Goal: Transaction & Acquisition: Purchase product/service

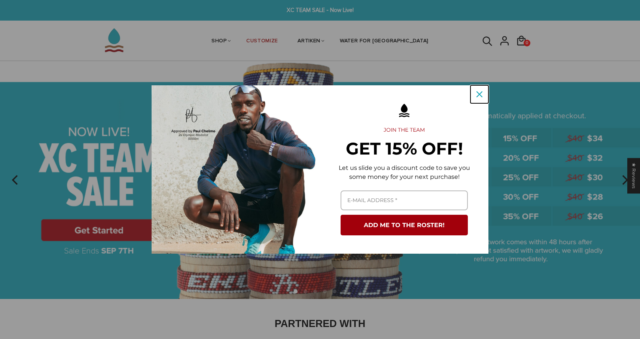
click at [478, 95] on icon "close icon" at bounding box center [479, 94] width 6 height 6
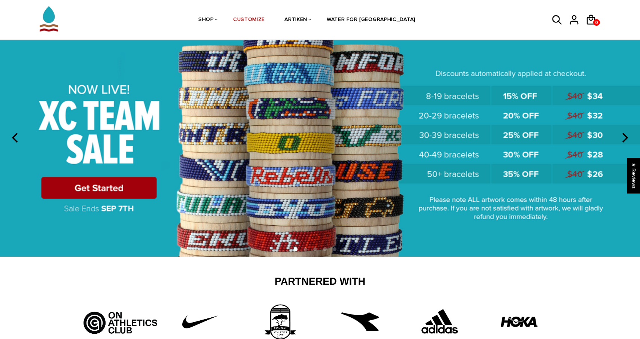
scroll to position [100, 0]
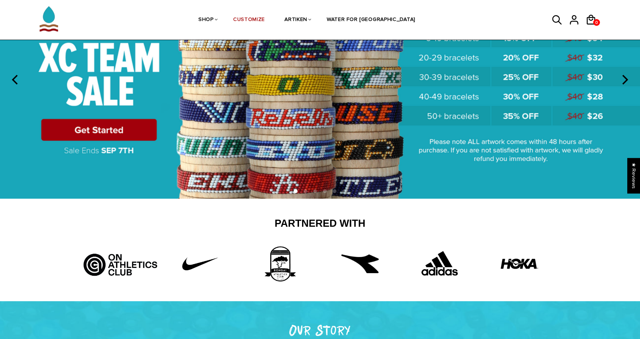
click at [124, 131] on img at bounding box center [320, 80] width 640 height 238
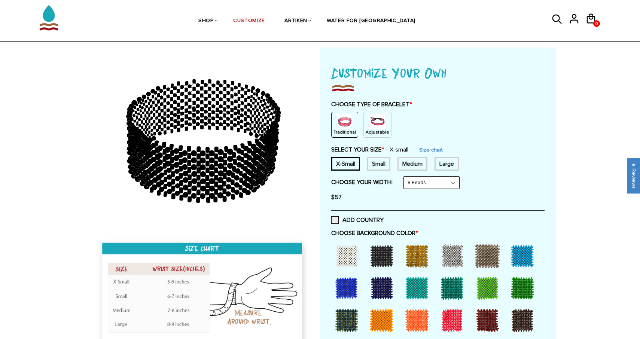
scroll to position [34, 0]
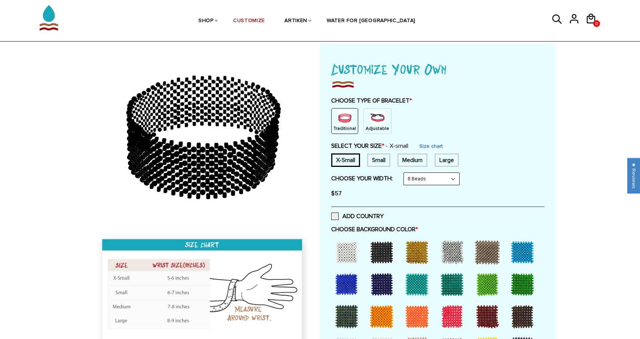
click at [375, 119] on img at bounding box center [377, 117] width 15 height 15
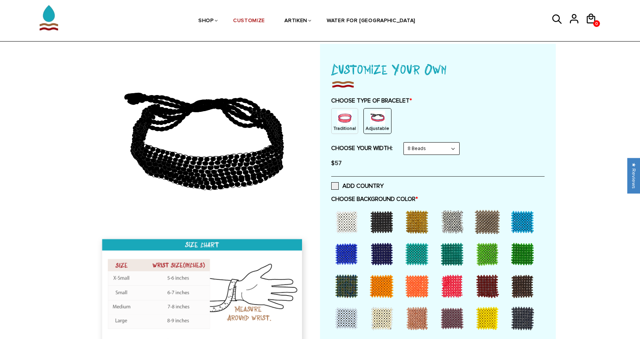
click at [351, 121] on img at bounding box center [344, 117] width 15 height 15
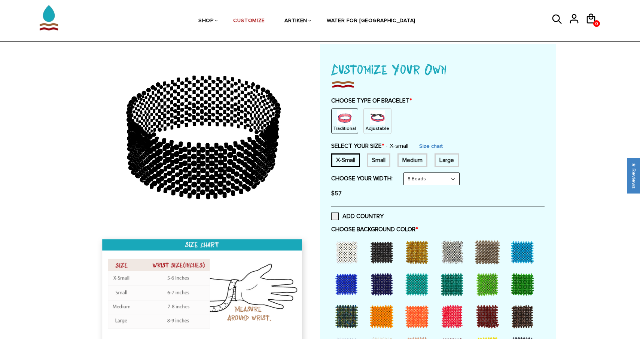
click at [375, 116] on img at bounding box center [377, 117] width 15 height 15
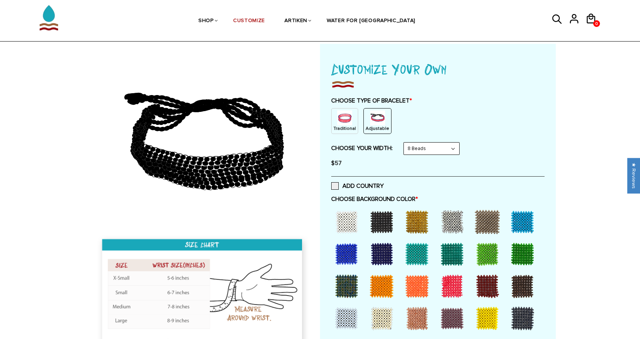
click at [340, 123] on img at bounding box center [344, 117] width 15 height 15
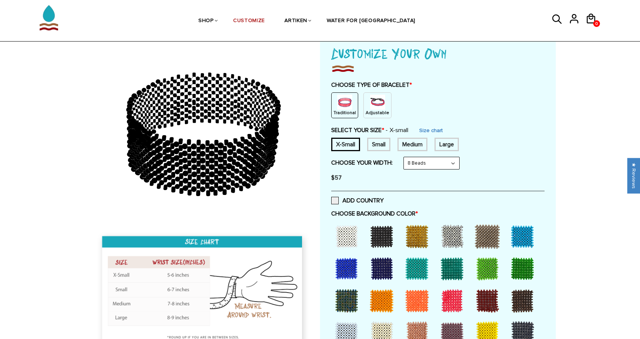
scroll to position [51, 0]
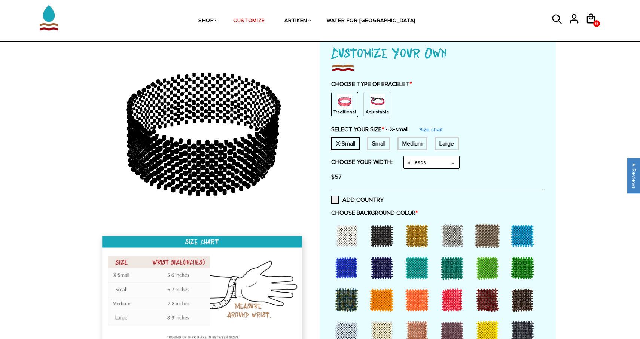
click at [417, 162] on select "8 Beads 6 Beads 10 Beads" at bounding box center [431, 162] width 55 height 12
click at [405, 156] on select "8 Beads 6 Beads 10 Beads" at bounding box center [431, 162] width 55 height 12
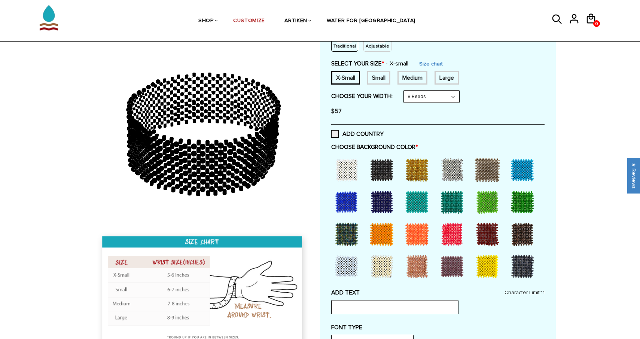
scroll to position [129, 0]
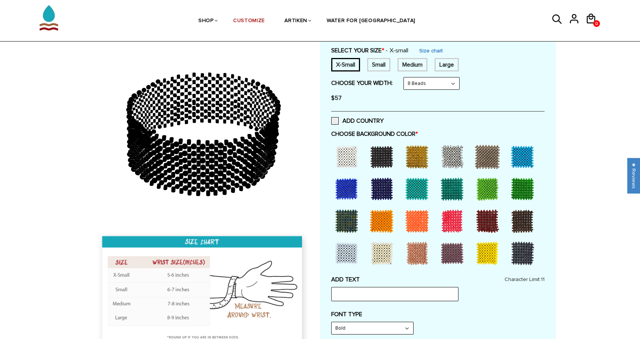
click at [450, 219] on div at bounding box center [452, 221] width 30 height 30
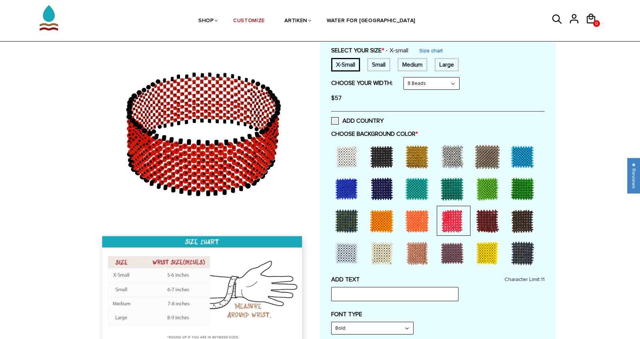
click at [419, 227] on div at bounding box center [417, 221] width 30 height 30
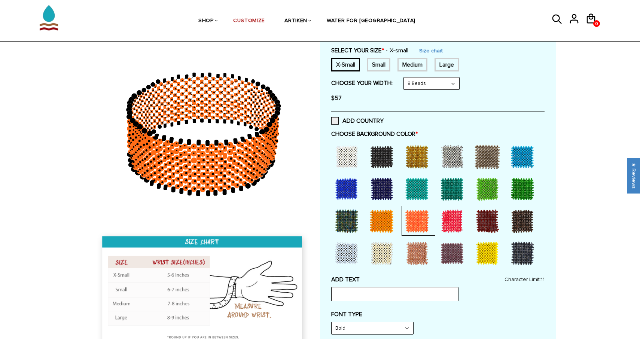
click at [385, 219] on div at bounding box center [382, 221] width 30 height 30
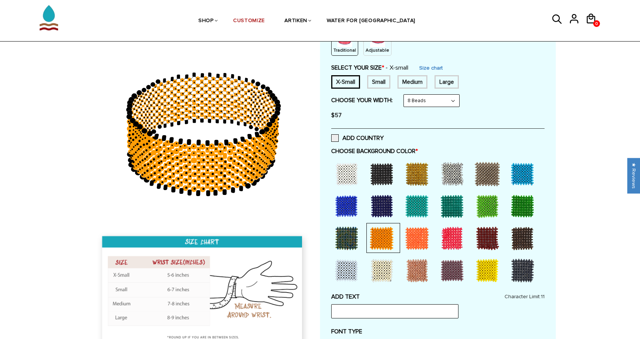
scroll to position [113, 0]
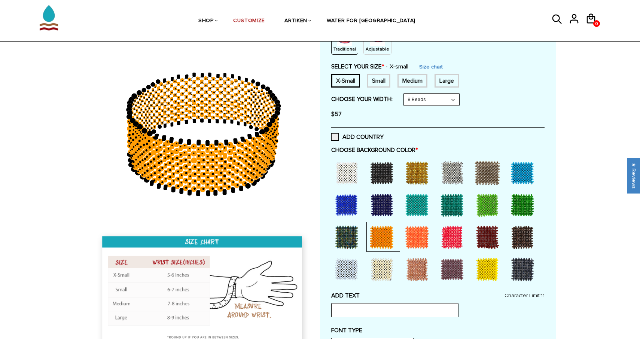
click at [466, 244] on div at bounding box center [454, 237] width 34 height 30
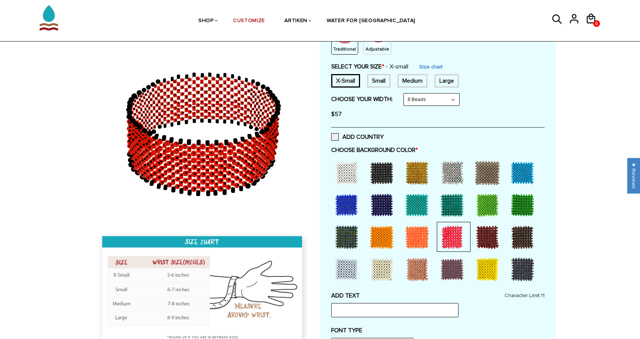
click at [486, 267] on div at bounding box center [487, 269] width 30 height 30
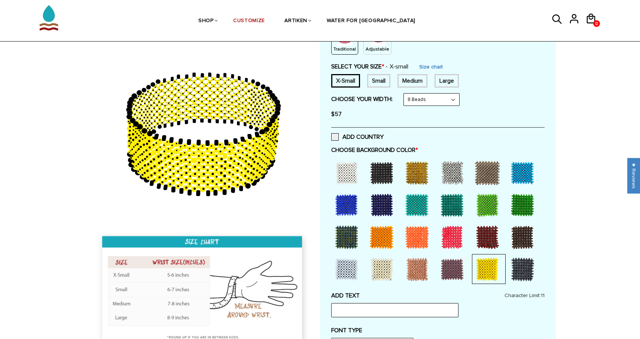
click at [531, 273] on div at bounding box center [522, 269] width 30 height 30
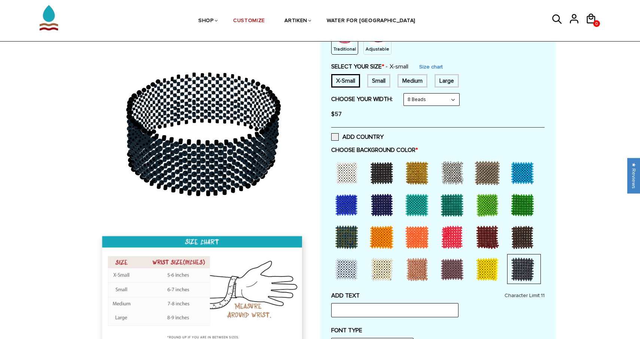
click at [521, 246] on div at bounding box center [522, 237] width 30 height 30
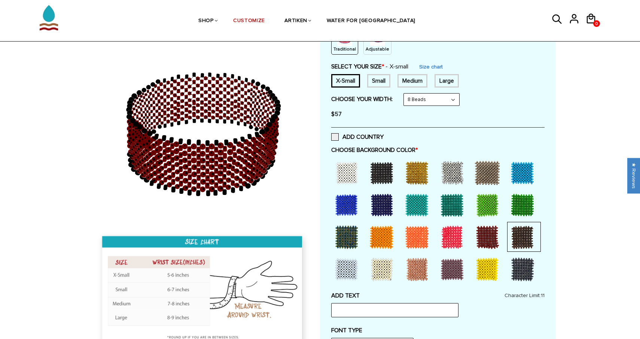
click at [523, 269] on div at bounding box center [522, 269] width 30 height 30
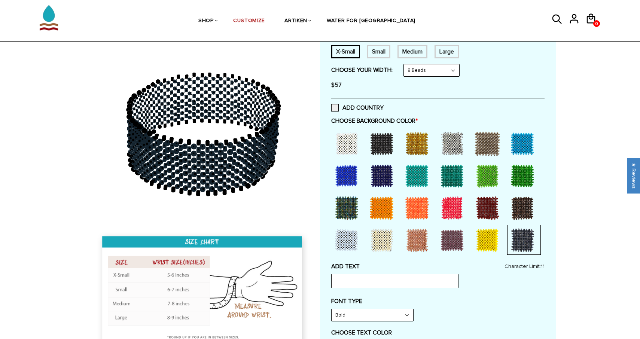
scroll to position [151, 0]
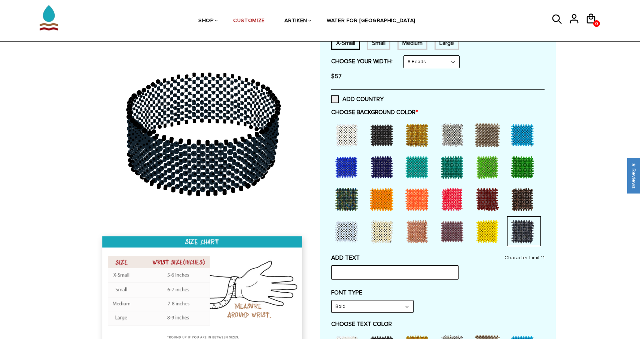
click at [411, 266] on input "text" at bounding box center [394, 272] width 127 height 14
type input "SASHA"
click at [511, 291] on label "FONT TYPE" at bounding box center [437, 292] width 213 height 7
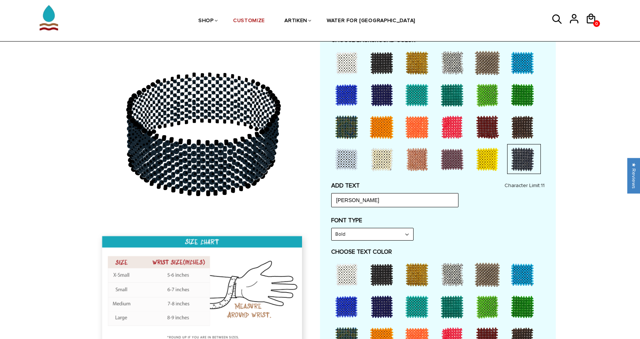
scroll to position [226, 0]
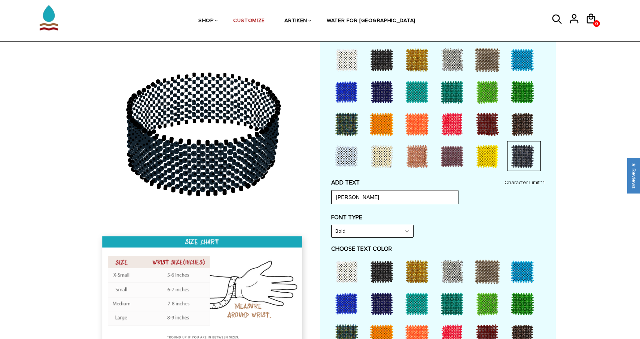
click at [381, 232] on select "Bold" at bounding box center [372, 231] width 82 height 12
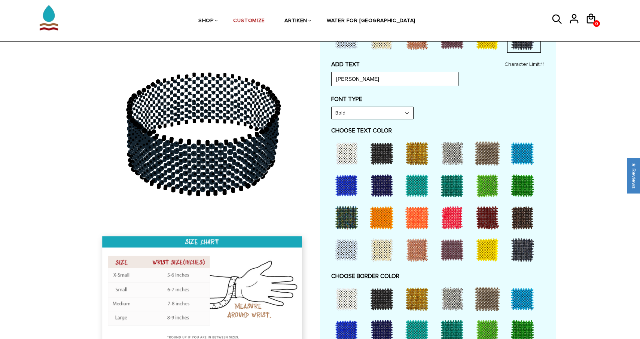
scroll to position [351, 0]
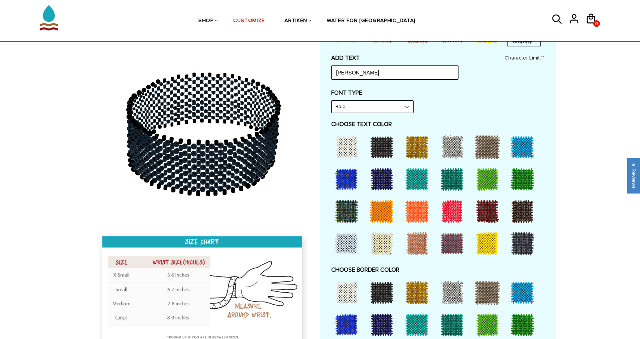
click at [522, 242] on div at bounding box center [522, 244] width 30 height 30
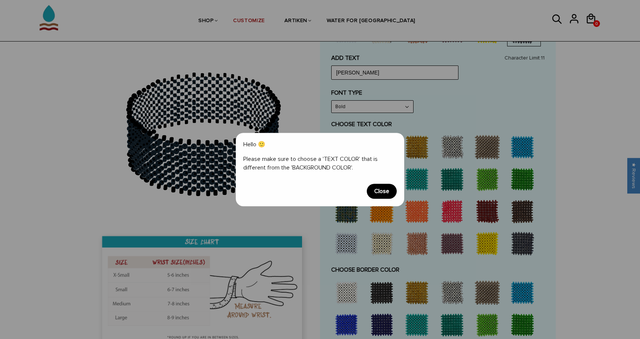
click at [378, 189] on span "Close" at bounding box center [382, 191] width 30 height 15
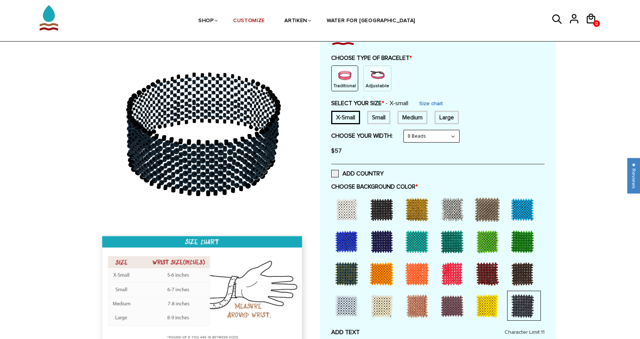
scroll to position [74, 0]
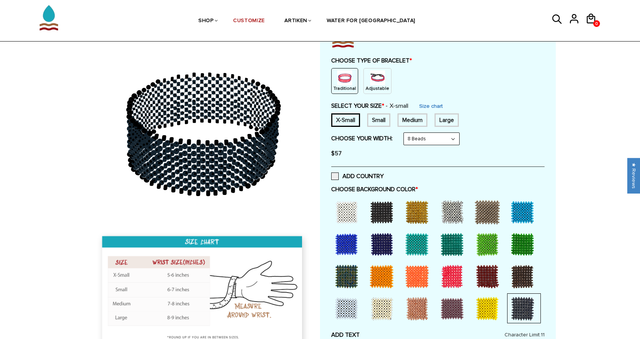
click at [453, 209] on div at bounding box center [452, 212] width 30 height 30
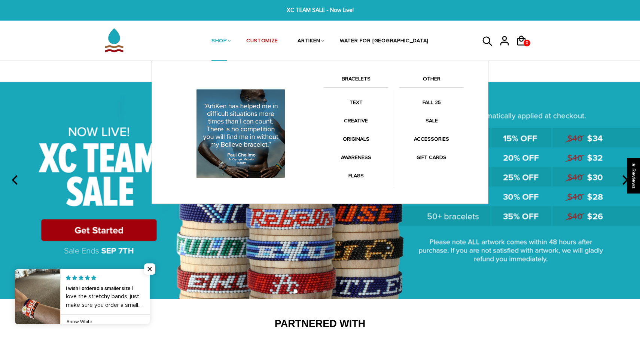
click at [227, 40] on link "SHOP" at bounding box center [218, 42] width 15 height 40
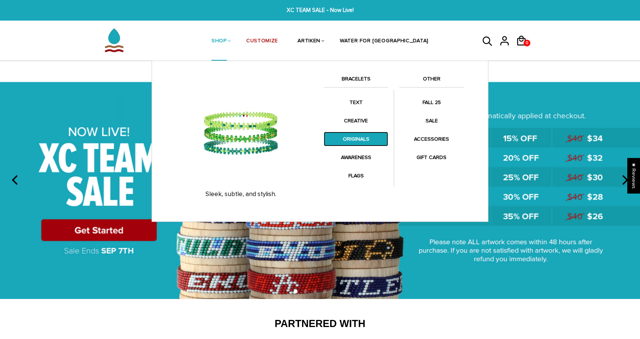
click at [358, 137] on link "ORIGINALS" at bounding box center [356, 139] width 64 height 15
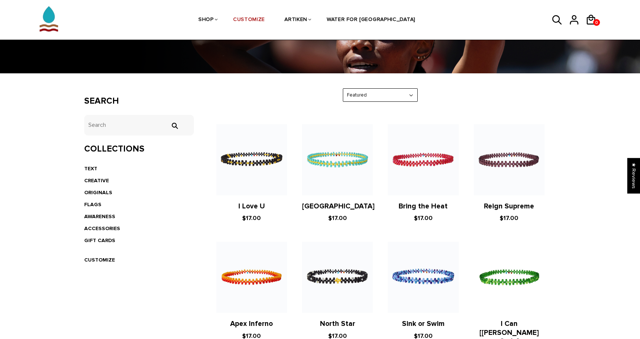
scroll to position [75, 0]
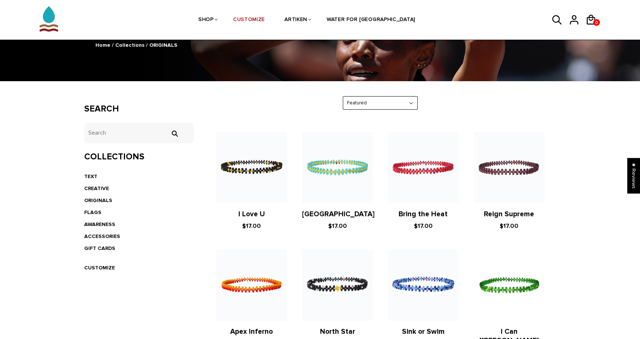
click at [371, 101] on select "Featured Best Selling $ Low to High $ High to Low Z-A A-Z Oldest to Newest Newe…" at bounding box center [380, 103] width 74 height 13
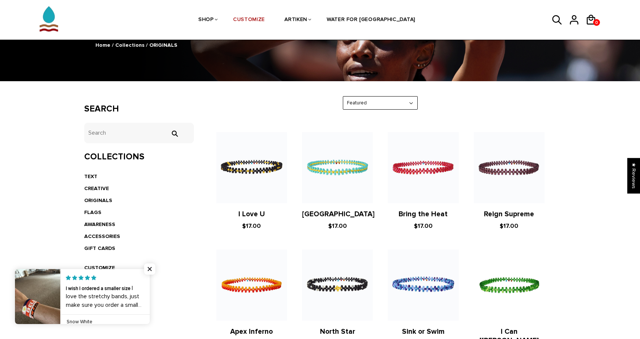
select select "price-descending"
click at [343, 97] on select "Featured Best Selling $ Low to High $ High to Low Z-A A-Z Oldest to Newest Newe…" at bounding box center [380, 103] width 74 height 13
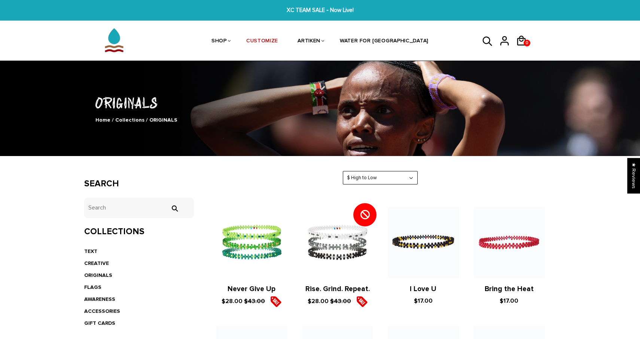
click at [378, 174] on select "Featured Best Selling $ Low to High $ High to Low Z-A A-Z Oldest to Newest Newe…" at bounding box center [380, 177] width 74 height 13
select select "best-selling"
click at [343, 171] on select "Featured Best Selling $ Low to High $ High to Low Z-A A-Z Oldest to Newest Newe…" at bounding box center [380, 177] width 74 height 13
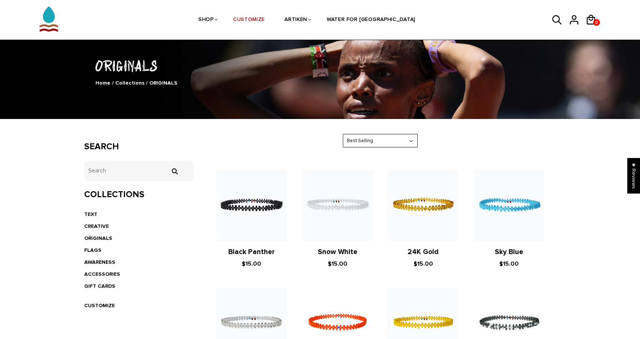
scroll to position [38, 0]
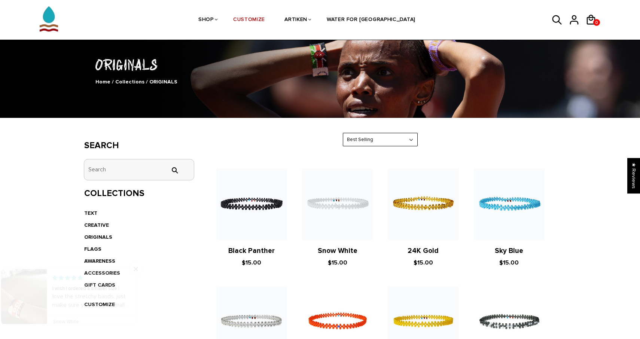
click at [114, 171] on input "tets" at bounding box center [139, 169] width 110 height 21
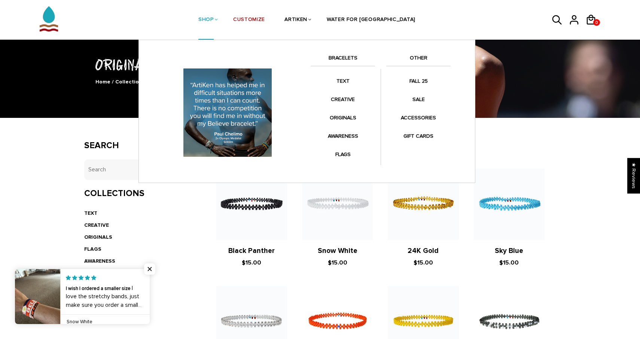
click at [214, 20] on link "SHOP" at bounding box center [205, 20] width 15 height 40
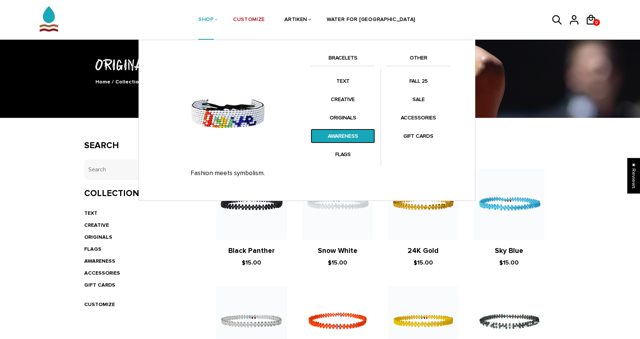
click at [346, 136] on link "AWARENESS" at bounding box center [342, 136] width 64 height 15
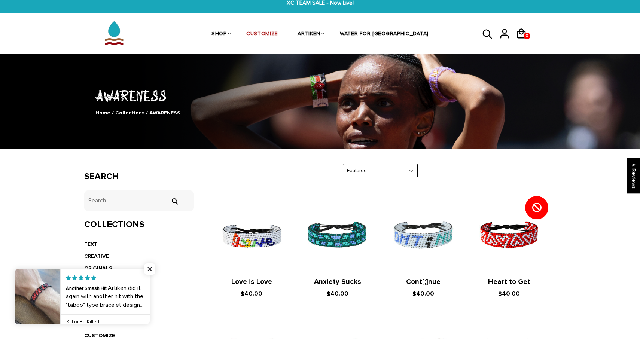
scroll to position [9, 0]
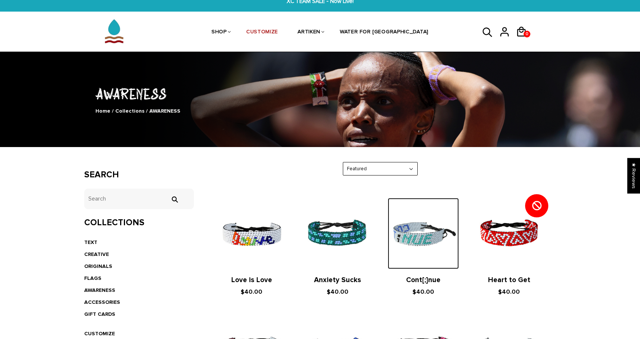
click at [421, 235] on img at bounding box center [423, 233] width 71 height 71
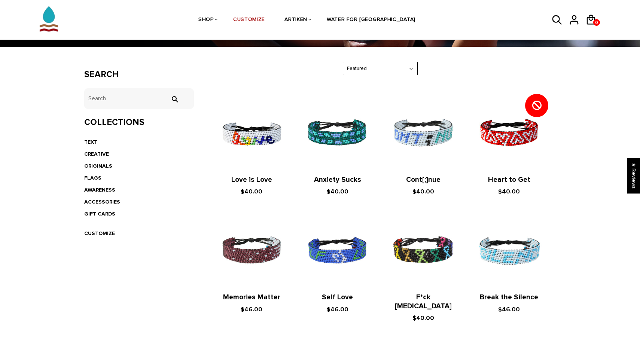
scroll to position [132, 0]
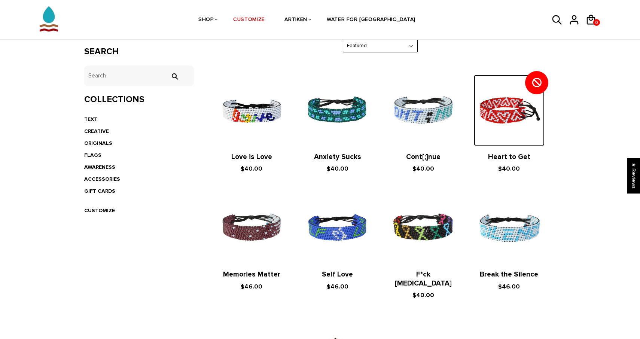
click at [487, 113] on img at bounding box center [509, 110] width 71 height 71
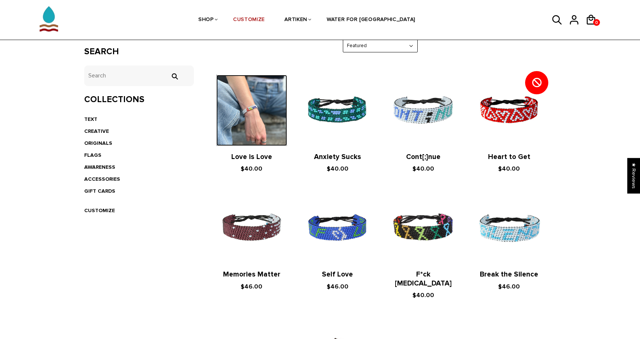
click at [271, 123] on img at bounding box center [251, 110] width 71 height 71
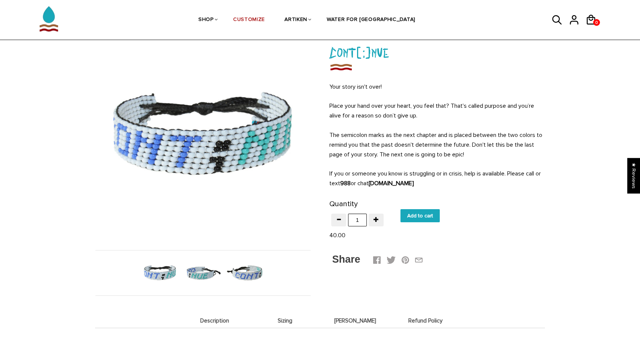
scroll to position [54, 0]
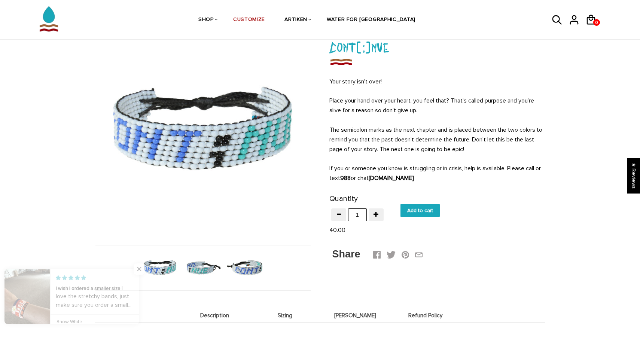
click at [241, 267] on img at bounding box center [246, 267] width 39 height 39
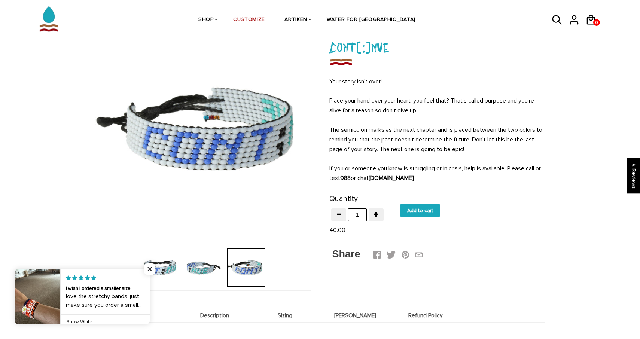
click at [210, 268] on img at bounding box center [203, 267] width 39 height 39
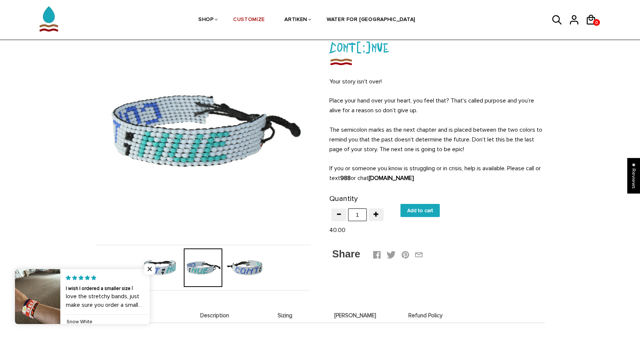
click at [172, 262] on img at bounding box center [160, 267] width 39 height 39
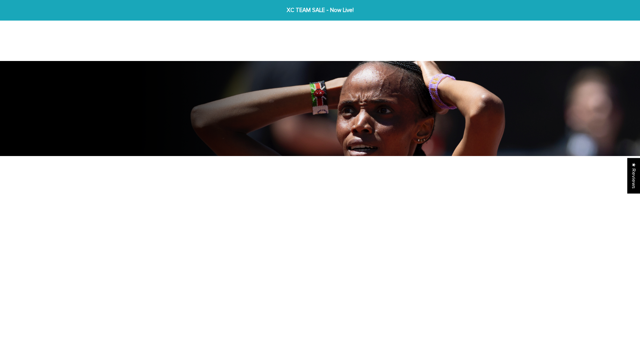
scroll to position [132, 0]
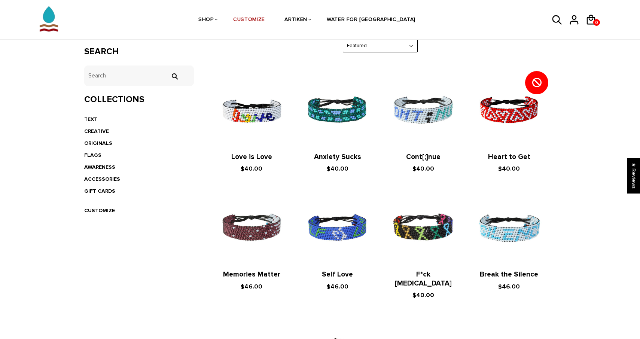
click at [352, 52] on select "Featured Best Selling $ Low to High $ High to Low Z-A A-Z Oldest to Newest Newe…" at bounding box center [380, 45] width 74 height 13
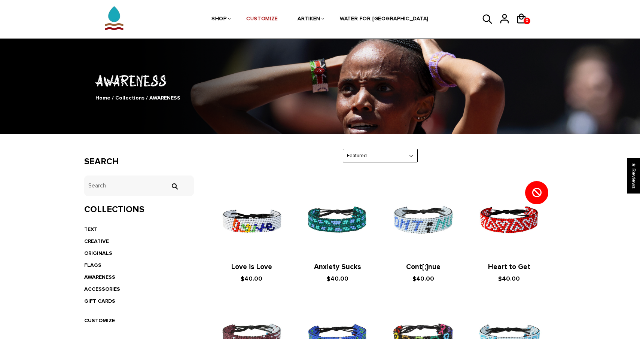
scroll to position [0, 0]
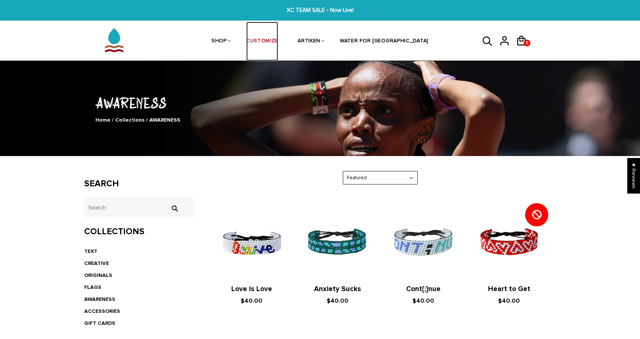
click at [278, 46] on link "CUSTOMIZE" at bounding box center [262, 42] width 32 height 40
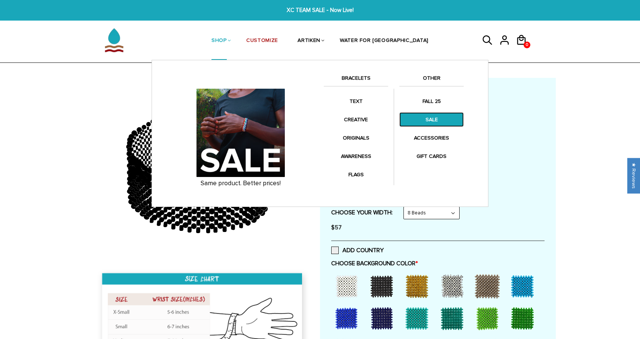
click at [428, 116] on link "SALE" at bounding box center [431, 119] width 64 height 15
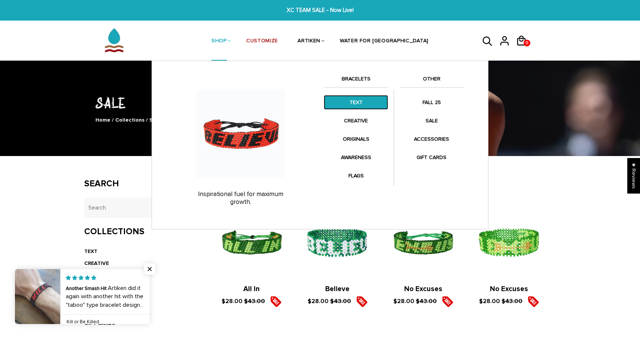
click at [364, 101] on link "TEXT" at bounding box center [356, 102] width 64 height 15
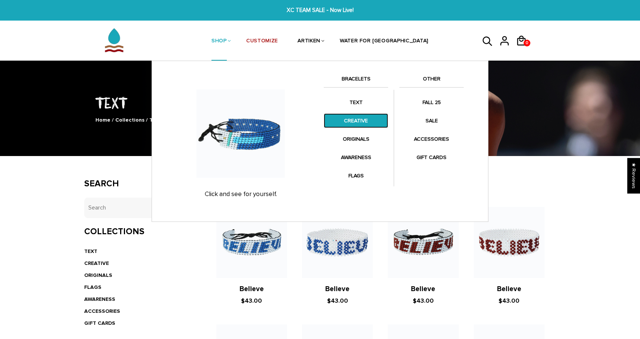
click at [350, 123] on link "CREATIVE" at bounding box center [356, 120] width 64 height 15
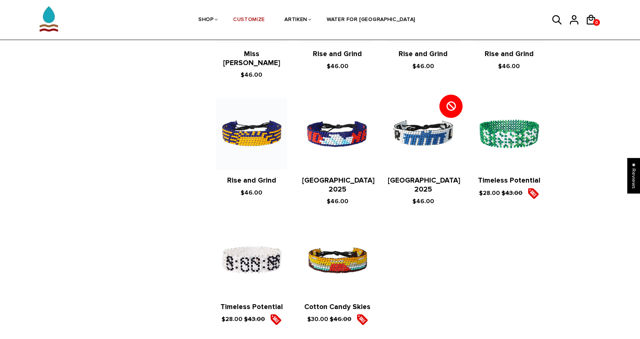
scroll to position [715, 0]
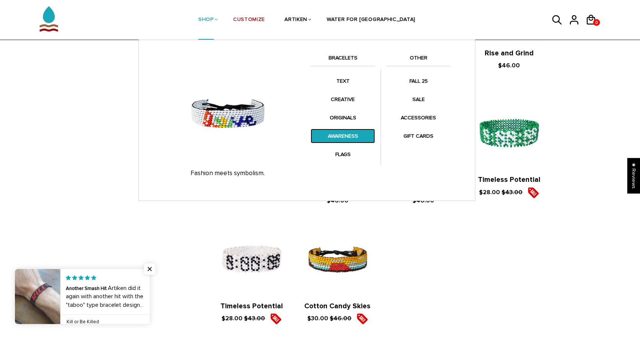
click at [355, 134] on link "AWARENESS" at bounding box center [342, 136] width 64 height 15
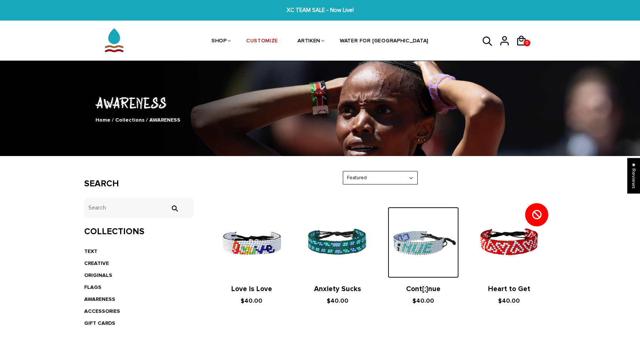
click at [427, 239] on img at bounding box center [423, 242] width 71 height 71
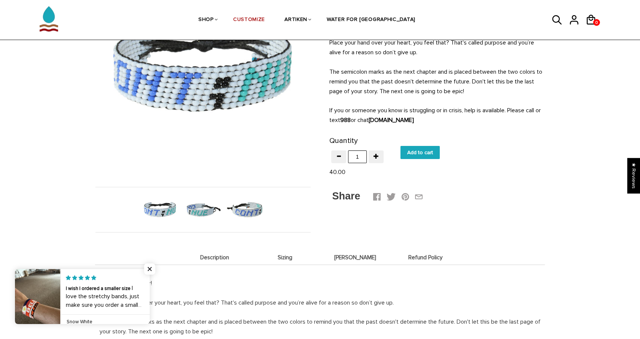
scroll to position [124, 0]
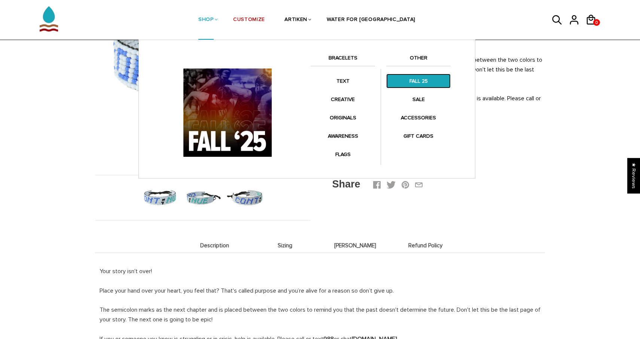
click at [420, 85] on link "FALL 25" at bounding box center [418, 81] width 64 height 15
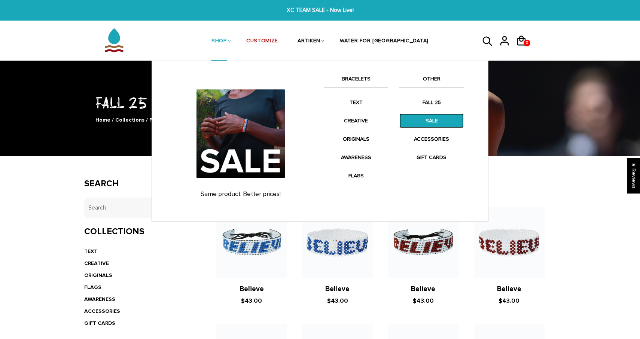
click at [427, 122] on link "SALE" at bounding box center [431, 120] width 64 height 15
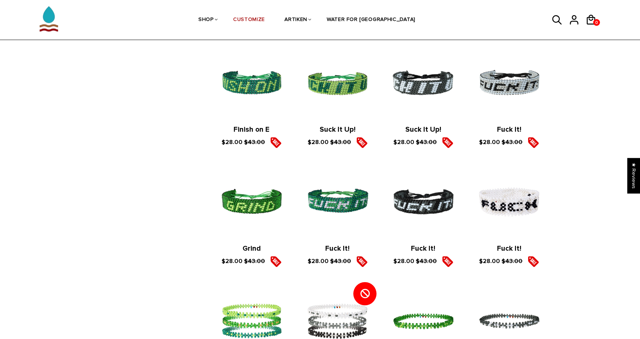
scroll to position [144, 0]
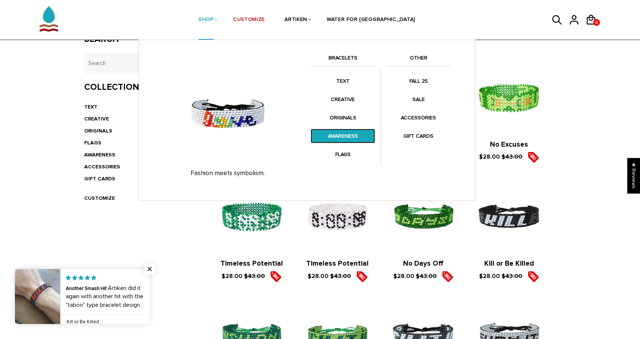
click at [356, 133] on link "AWARENESS" at bounding box center [342, 136] width 64 height 15
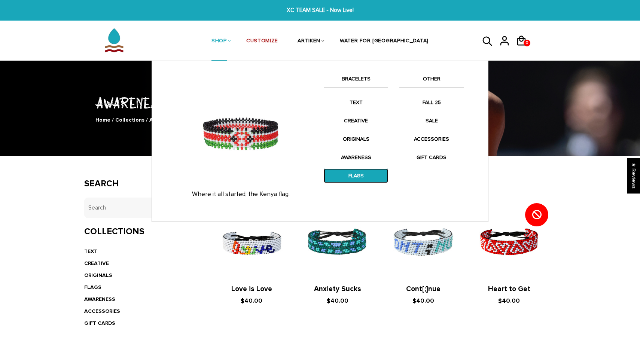
click at [344, 178] on link "FLAGS" at bounding box center [356, 175] width 64 height 15
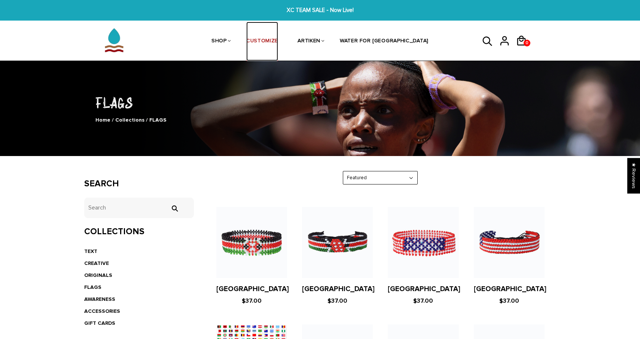
click at [278, 43] on link "CUSTOMIZE" at bounding box center [262, 42] width 32 height 40
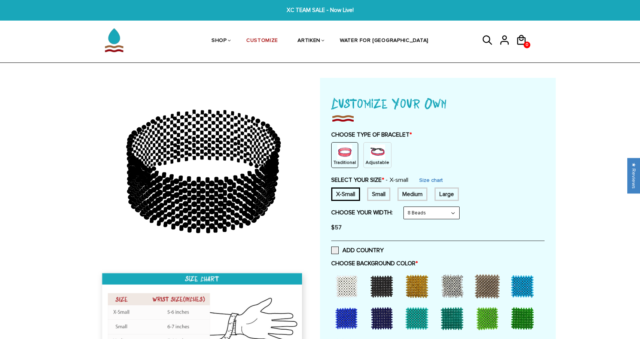
click at [348, 161] on p "Traditional" at bounding box center [344, 162] width 22 height 6
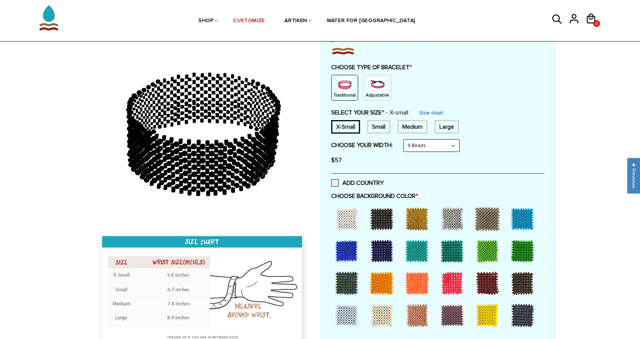
scroll to position [69, 0]
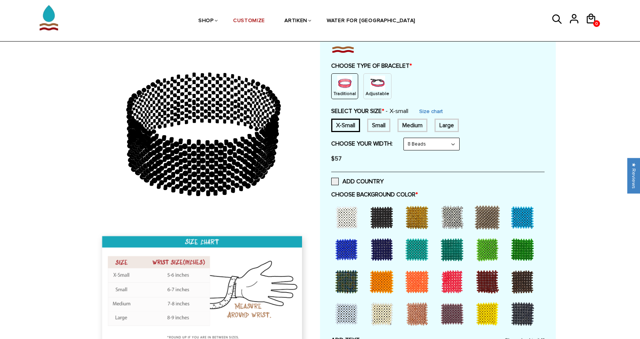
click at [446, 221] on div at bounding box center [452, 217] width 30 height 30
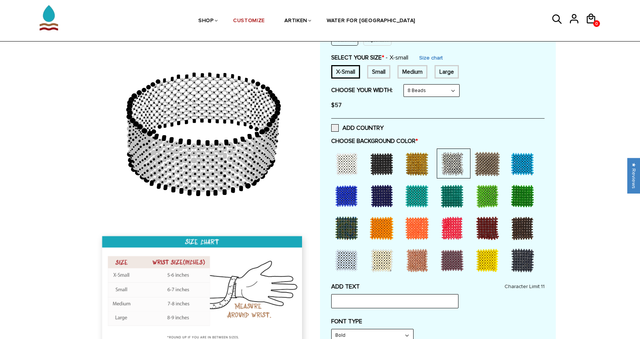
scroll to position [125, 0]
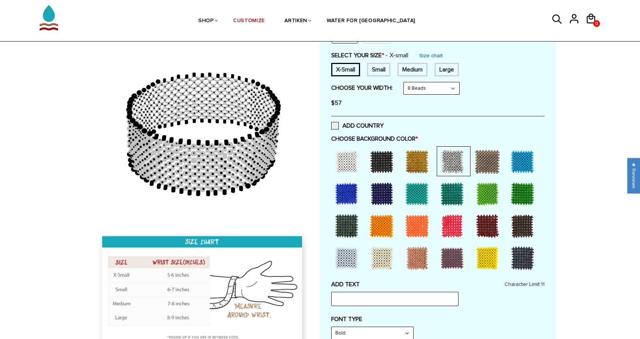
click at [521, 167] on div at bounding box center [522, 162] width 30 height 30
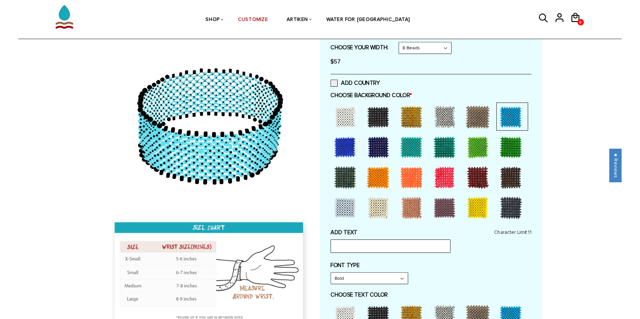
scroll to position [230, 0]
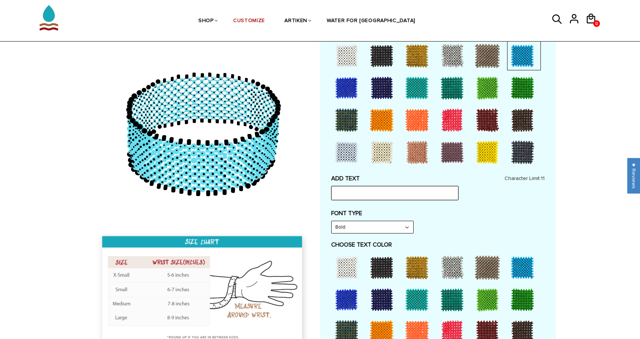
click at [406, 190] on input "text" at bounding box center [394, 193] width 127 height 14
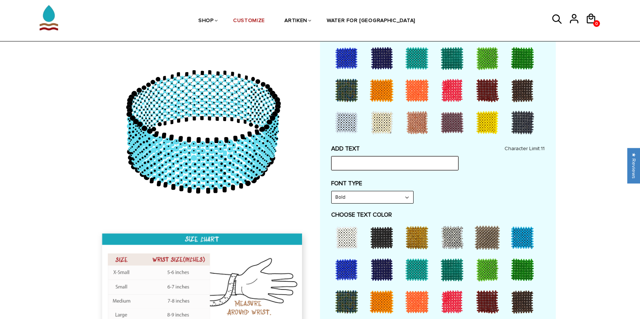
scroll to position [298, 0]
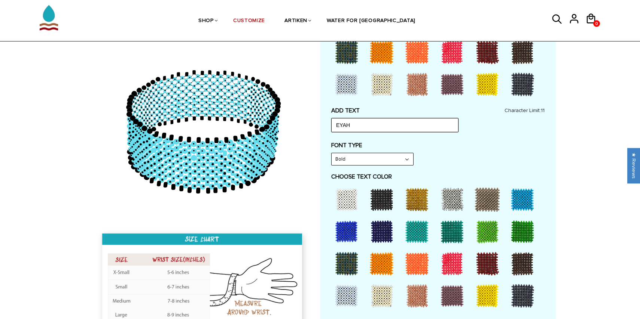
type input "EYAH"
click at [445, 158] on div "FONT TYPE Bold Bold" at bounding box center [437, 154] width 213 height 24
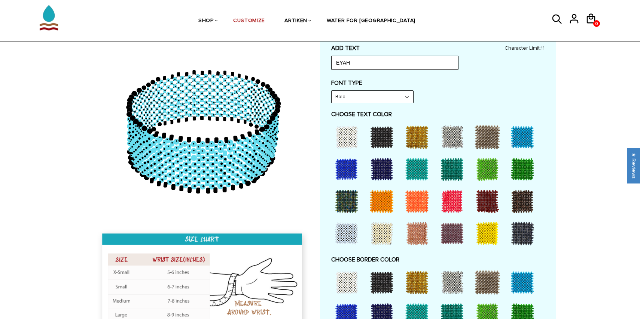
scroll to position [362, 0]
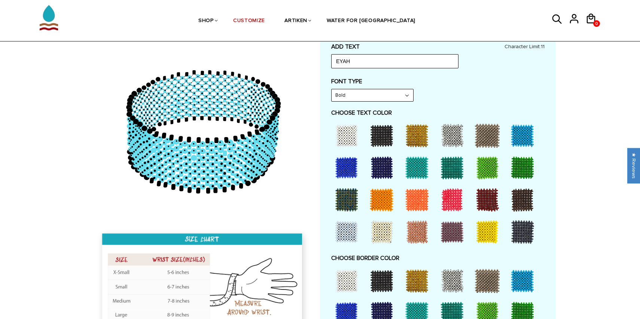
click at [523, 237] on div at bounding box center [522, 232] width 30 height 30
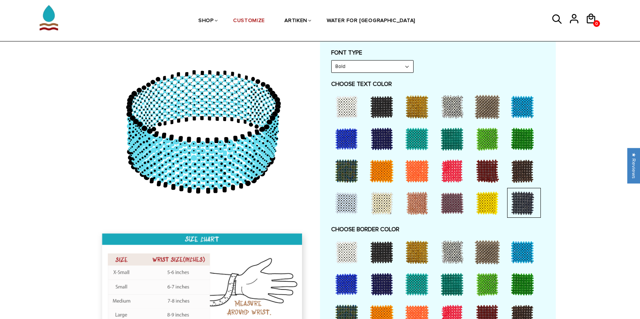
scroll to position [392, 0]
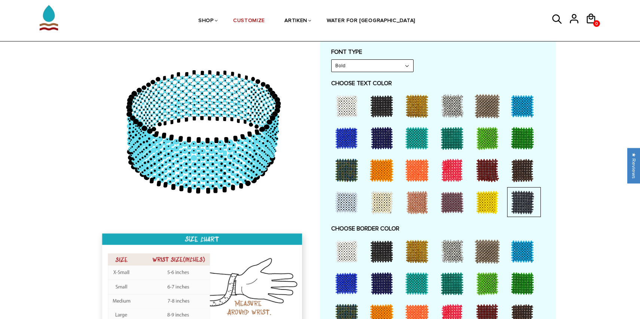
click at [344, 133] on div at bounding box center [346, 138] width 30 height 30
click at [376, 137] on div at bounding box center [382, 138] width 30 height 30
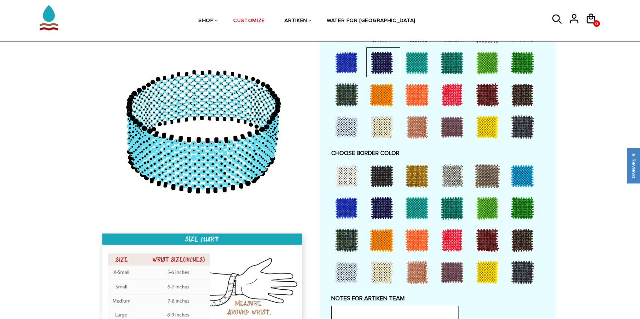
scroll to position [468, 0]
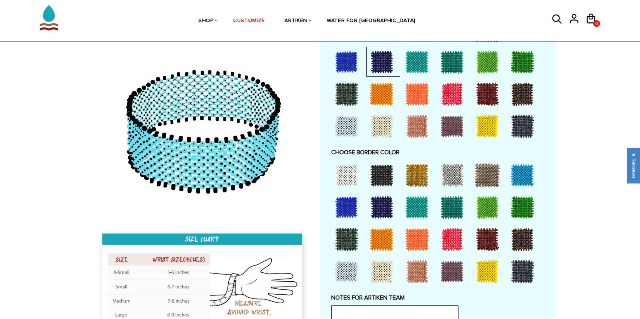
click at [522, 270] on div at bounding box center [522, 272] width 30 height 30
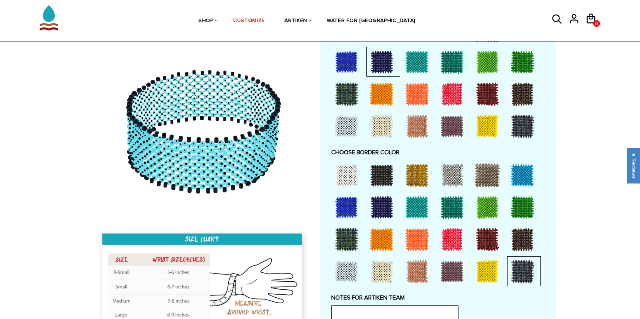
click at [419, 186] on div at bounding box center [417, 175] width 30 height 30
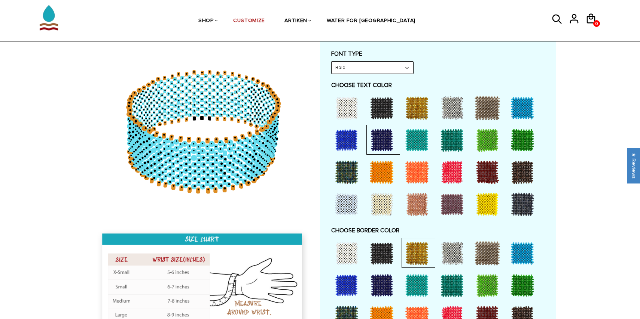
scroll to position [381, 0]
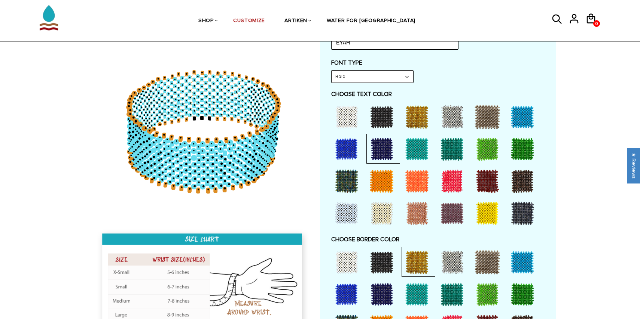
click at [351, 143] on div at bounding box center [346, 149] width 30 height 30
click at [375, 149] on div at bounding box center [382, 149] width 30 height 30
click at [523, 213] on div at bounding box center [522, 214] width 30 height 30
click at [376, 143] on div at bounding box center [382, 149] width 30 height 30
click at [355, 141] on div at bounding box center [346, 149] width 30 height 30
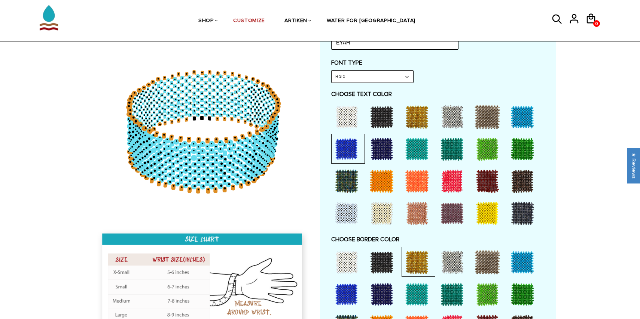
click at [382, 145] on div at bounding box center [382, 149] width 30 height 30
click at [527, 214] on div at bounding box center [522, 214] width 30 height 30
click at [416, 121] on div at bounding box center [417, 117] width 30 height 30
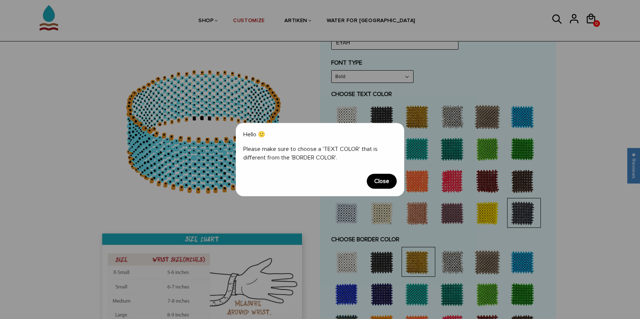
click at [388, 177] on span "Close" at bounding box center [382, 181] width 30 height 15
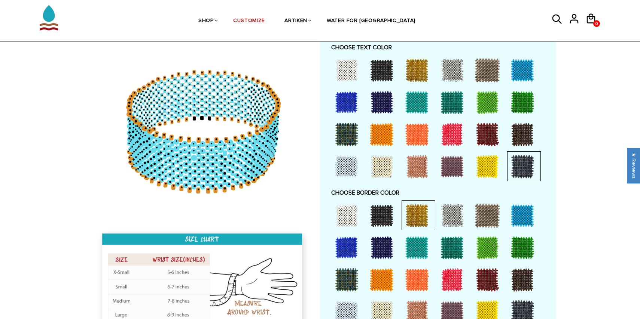
scroll to position [450, 0]
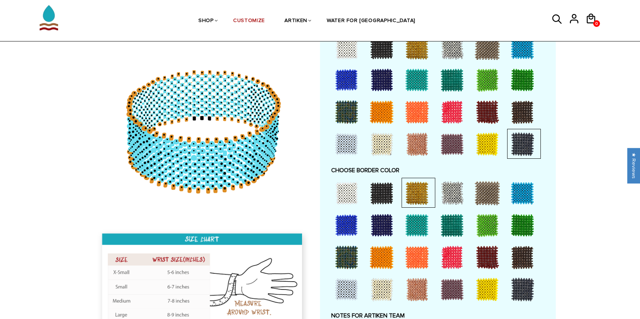
click at [378, 192] on div at bounding box center [382, 193] width 30 height 30
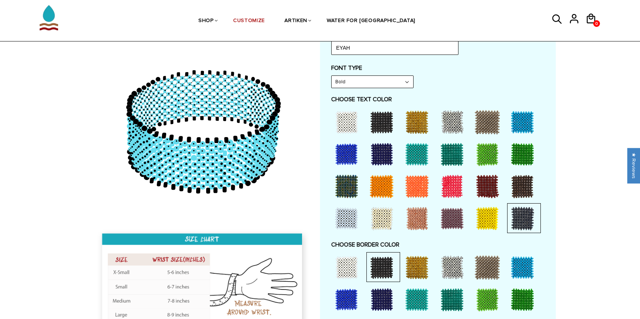
scroll to position [372, 0]
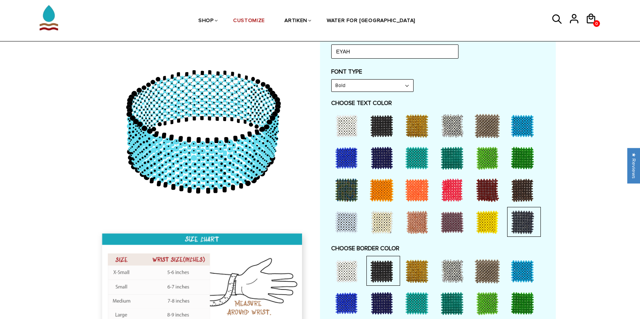
click at [409, 121] on div at bounding box center [417, 126] width 30 height 30
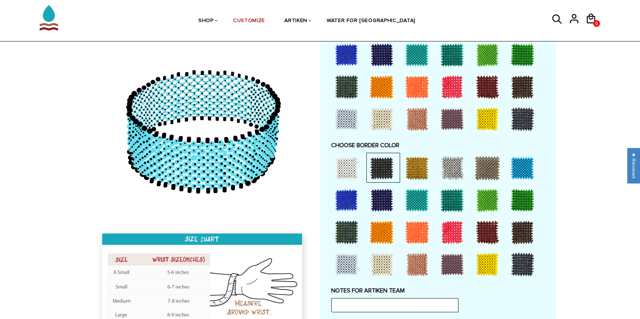
click at [415, 166] on div at bounding box center [417, 168] width 30 height 30
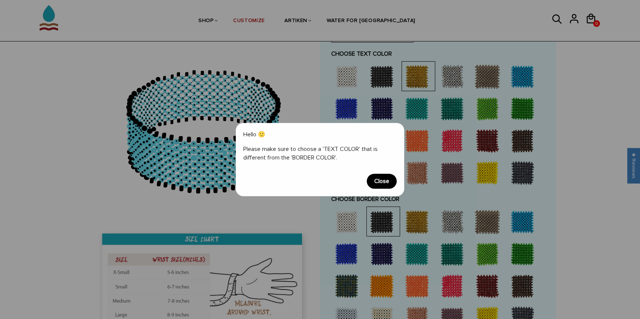
scroll to position [414, 0]
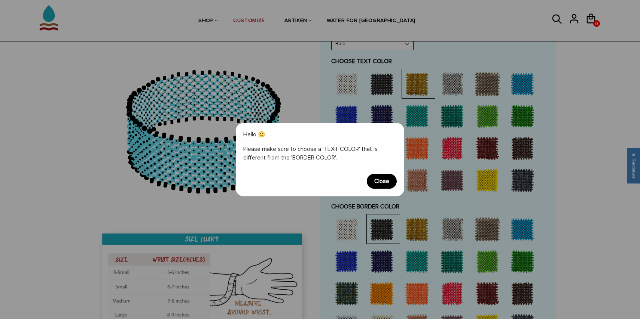
click at [388, 175] on span "Close" at bounding box center [382, 181] width 30 height 15
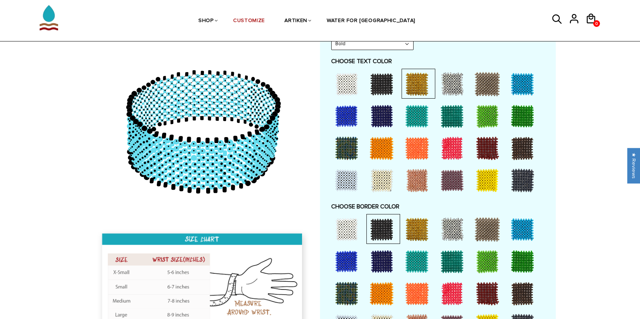
click at [382, 86] on div at bounding box center [382, 84] width 30 height 30
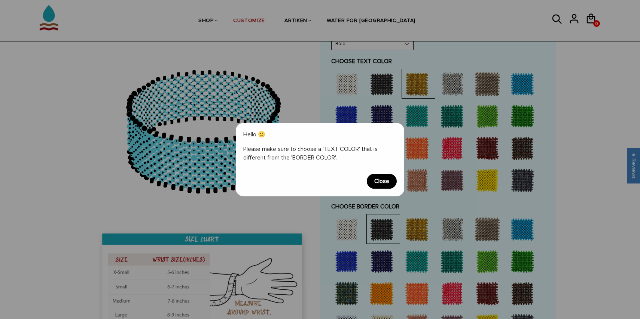
click at [385, 179] on span "Close" at bounding box center [382, 181] width 30 height 15
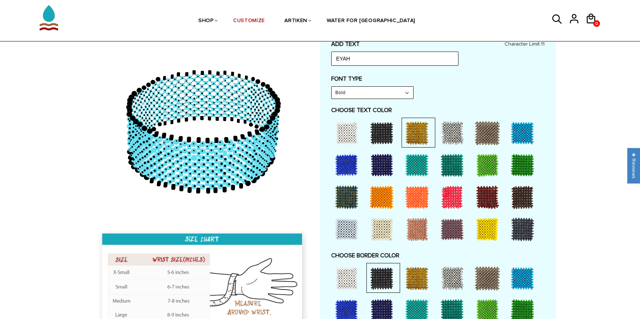
scroll to position [361, 0]
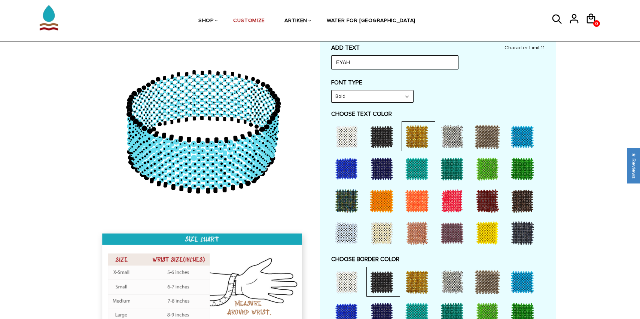
click at [343, 135] on div at bounding box center [346, 137] width 30 height 30
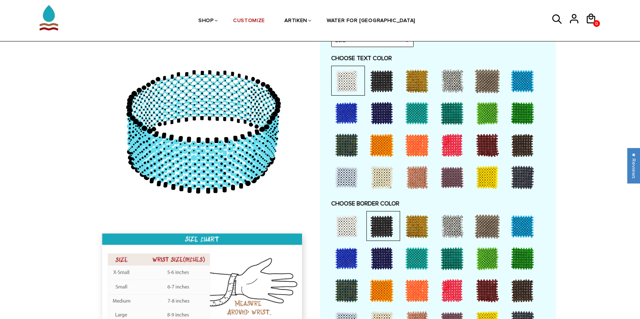
scroll to position [418, 0]
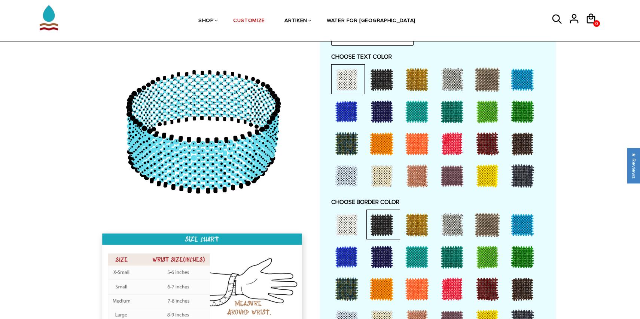
click at [418, 226] on div at bounding box center [417, 225] width 30 height 30
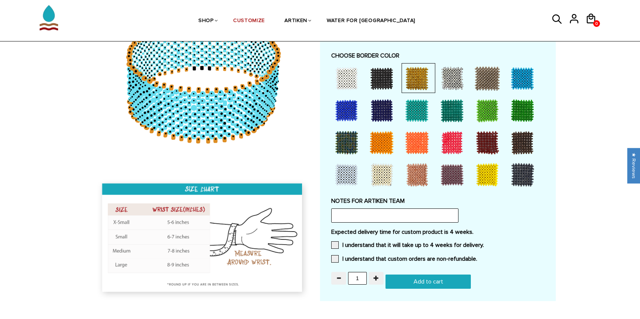
scroll to position [566, 0]
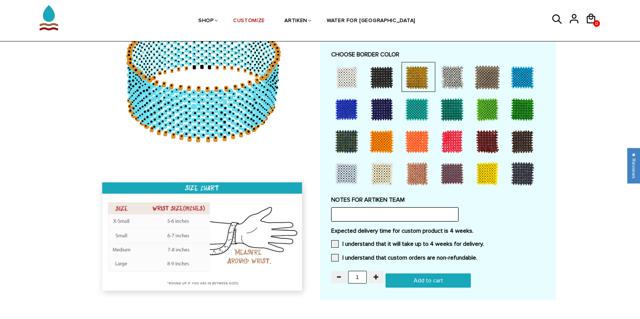
click at [408, 215] on input "text" at bounding box center [394, 215] width 127 height 14
type input "yo wsg"
click at [445, 245] on label "I understand that it will take up to 4 weeks for delivery." at bounding box center [407, 244] width 153 height 7
click at [484, 242] on input "I understand that it will take up to 4 weeks for delivery." at bounding box center [484, 242] width 0 height 0
click at [337, 258] on span at bounding box center [334, 257] width 7 height 7
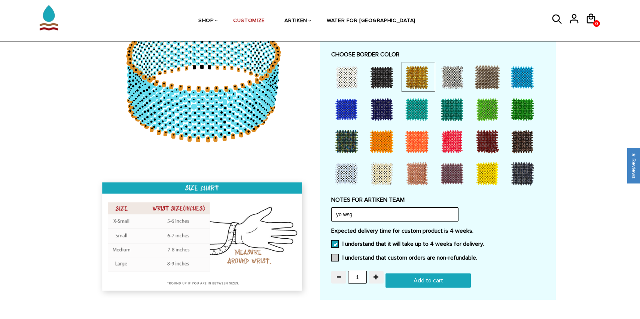
click at [477, 256] on input "I understand that custom orders are non-refundable." at bounding box center [477, 256] width 0 height 0
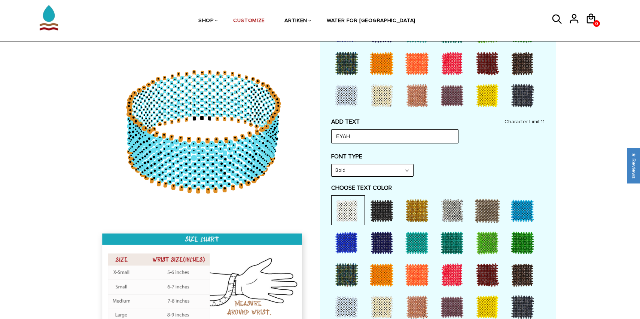
scroll to position [285, 0]
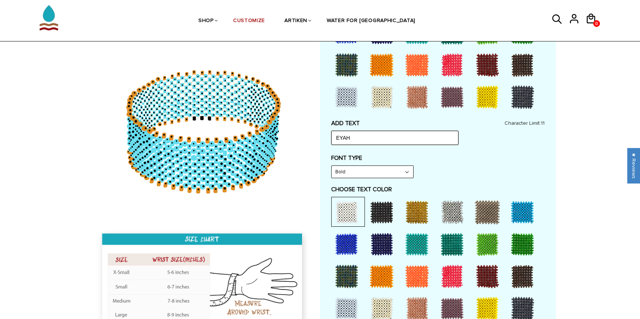
click at [360, 138] on input "EYAH" at bounding box center [394, 138] width 127 height 14
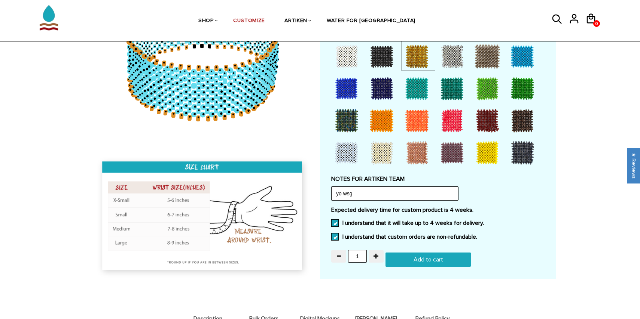
scroll to position [601, 0]
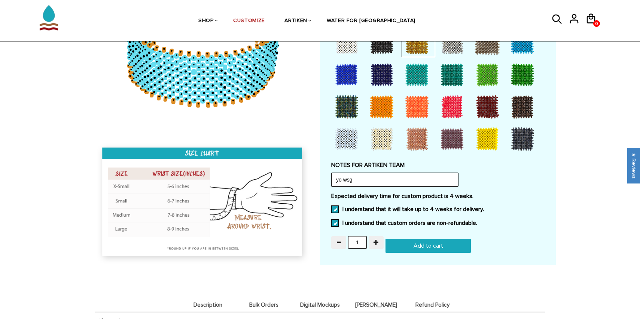
click at [432, 245] on input "Add to cart" at bounding box center [427, 246] width 85 height 14
type input "Add to cart"
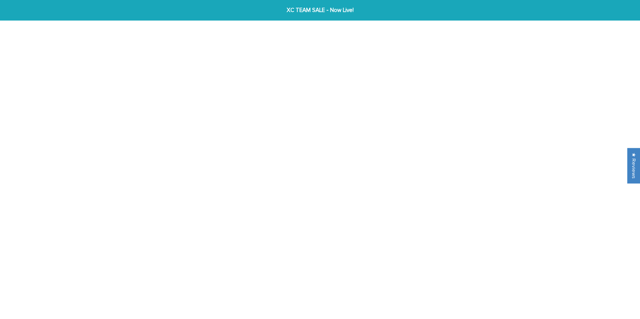
scroll to position [397, 0]
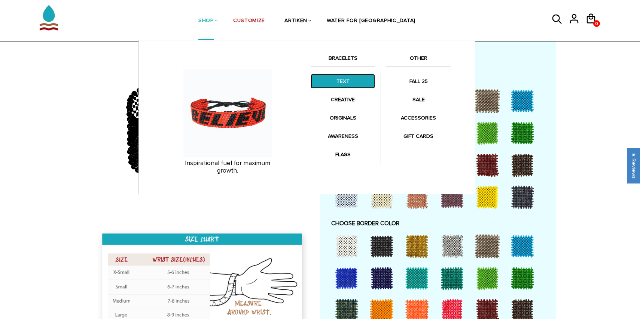
click at [334, 78] on link "TEXT" at bounding box center [342, 81] width 64 height 15
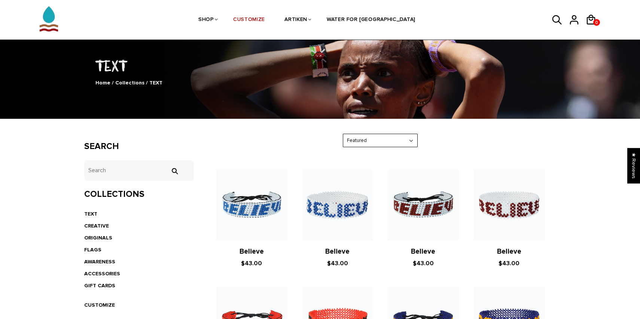
scroll to position [60, 0]
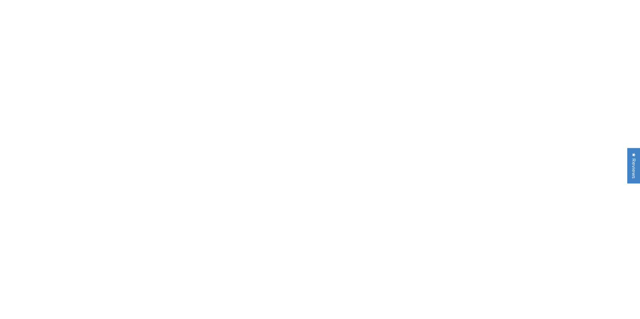
scroll to position [601, 0]
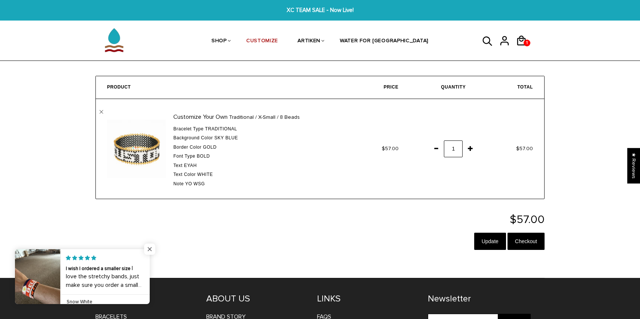
click at [151, 247] on span "Close popup widget" at bounding box center [149, 249] width 11 height 11
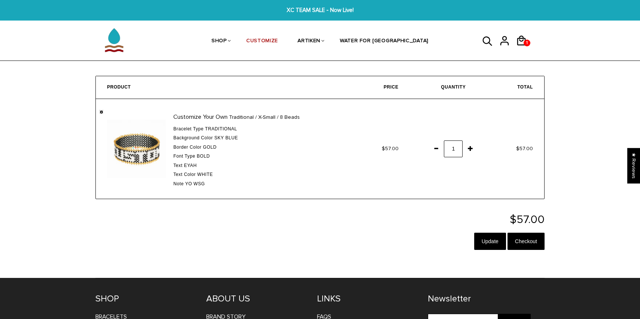
click at [101, 111] on link "" at bounding box center [102, 112] width 4 height 4
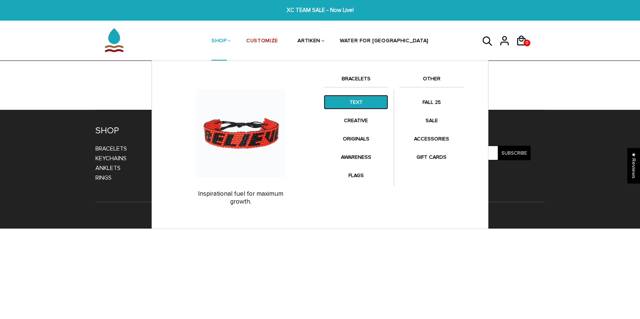
click at [364, 103] on link "TEXT" at bounding box center [356, 102] width 64 height 15
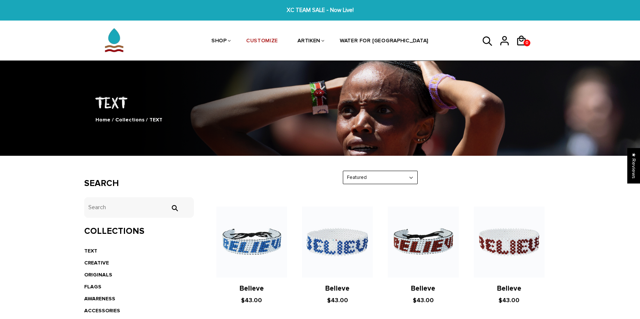
click at [373, 123] on div "Home / Collections / TEXT" at bounding box center [319, 120] width 471 height 9
click at [373, 122] on div "Home / Collections / TEXT" at bounding box center [319, 120] width 471 height 9
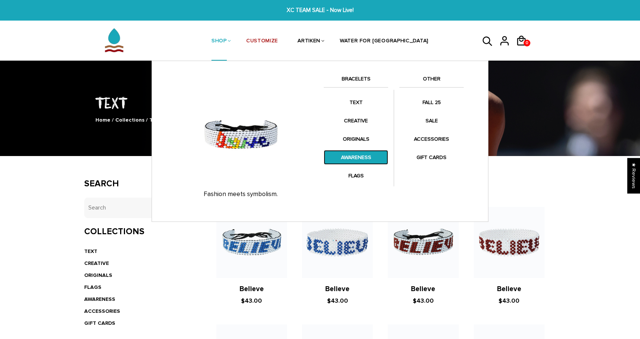
click at [358, 160] on link "AWARENESS" at bounding box center [356, 157] width 64 height 15
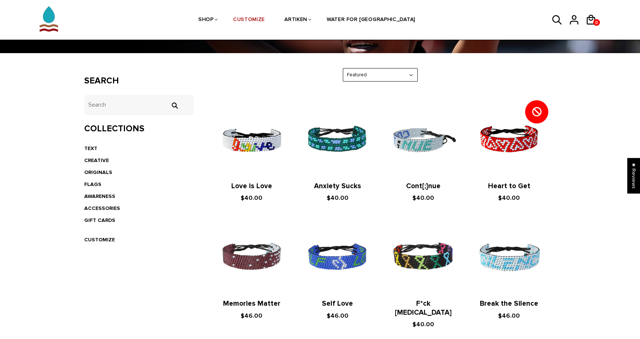
scroll to position [114, 0]
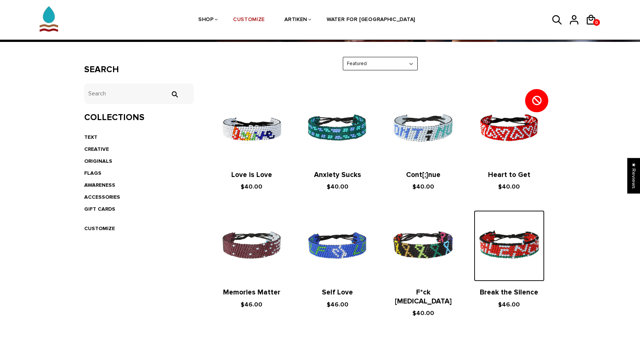
click at [502, 252] on img at bounding box center [509, 245] width 71 height 71
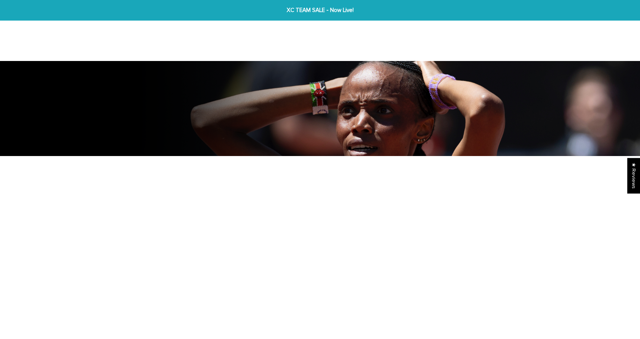
scroll to position [114, 0]
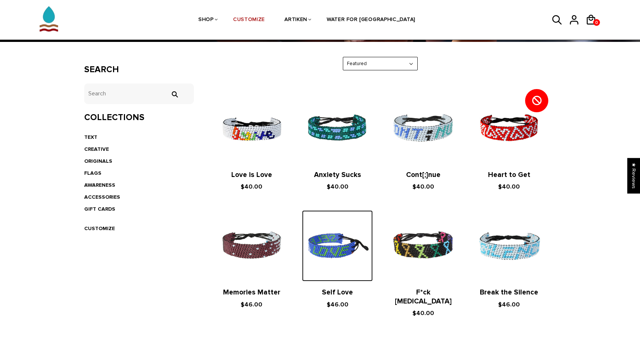
click at [325, 233] on img at bounding box center [337, 245] width 71 height 71
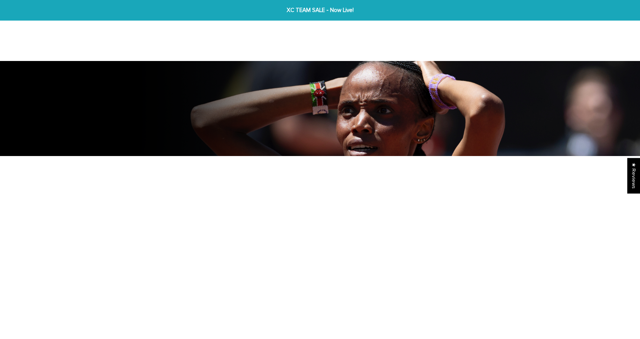
scroll to position [114, 0]
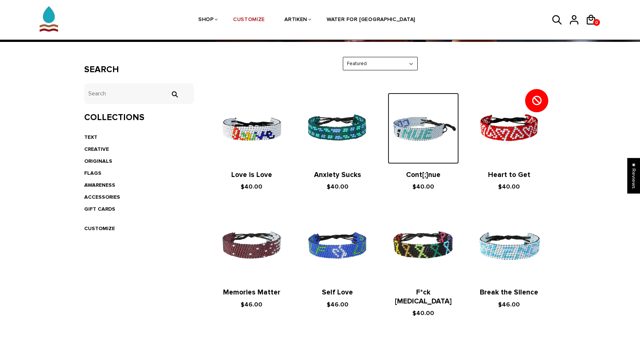
click at [414, 139] on img at bounding box center [423, 128] width 71 height 71
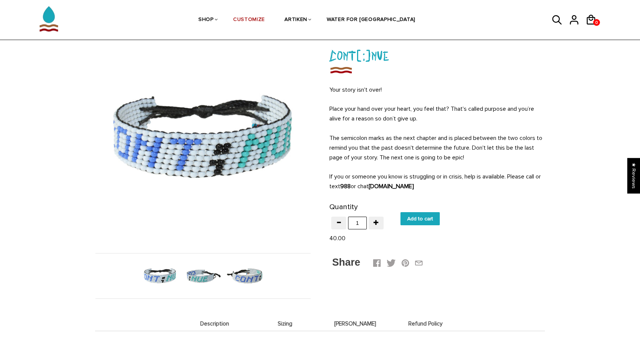
scroll to position [52, 0]
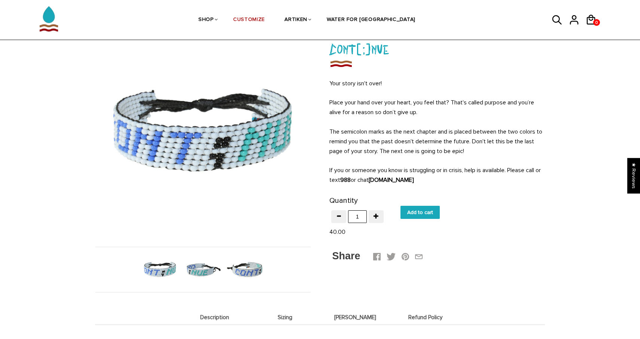
click at [419, 210] on input "Add to cart" at bounding box center [419, 212] width 39 height 13
type input "Add to cart"
click at [600, 19] on div "1 1 View cart Check out" at bounding box center [596, 20] width 23 height 18
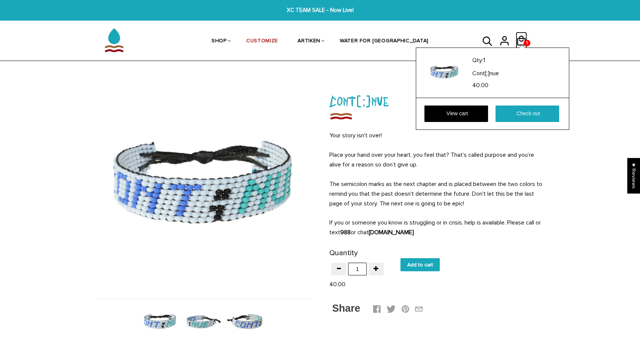
click at [521, 36] on icon at bounding box center [521, 41] width 9 height 10
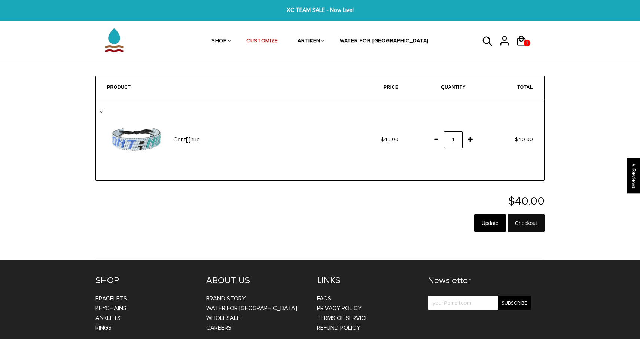
click at [529, 225] on input "Checkout" at bounding box center [525, 222] width 37 height 17
